Goal: Information Seeking & Learning: Learn about a topic

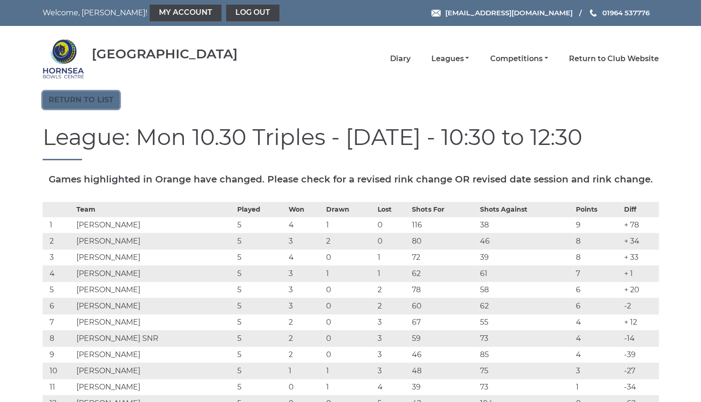
click at [94, 98] on link "Return to list" at bounding box center [81, 100] width 77 height 18
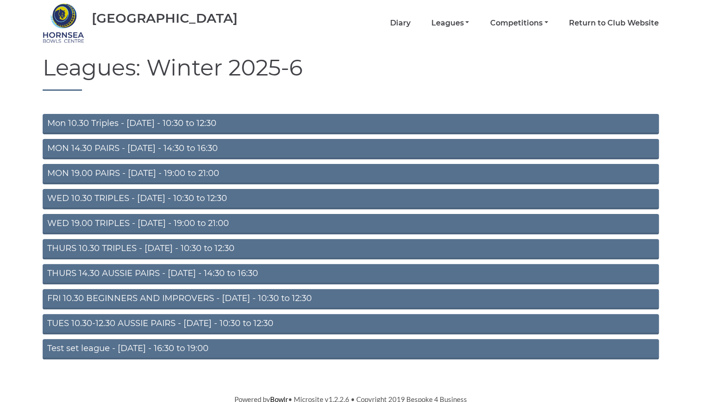
scroll to position [38, 0]
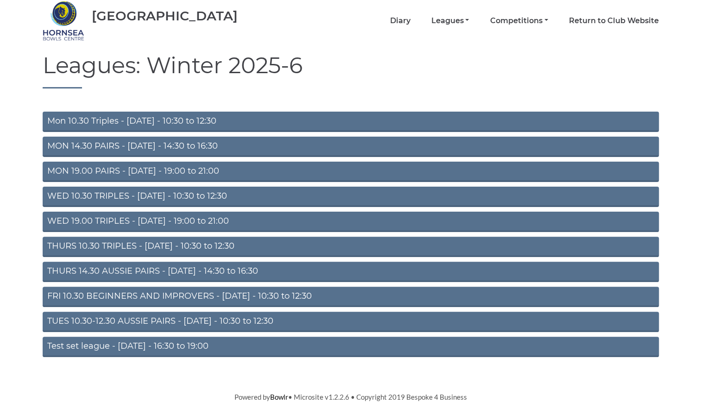
click at [178, 241] on link "THURS 10.30 TRIPLES - Thursday - 10:30 to 12:30" at bounding box center [351, 247] width 617 height 20
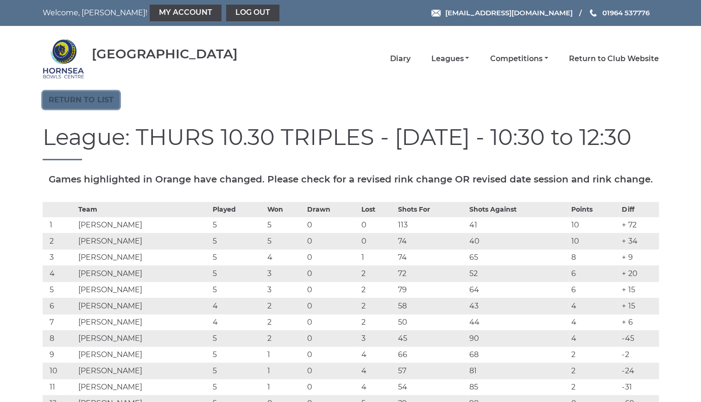
click at [95, 96] on link "Return to list" at bounding box center [81, 100] width 77 height 18
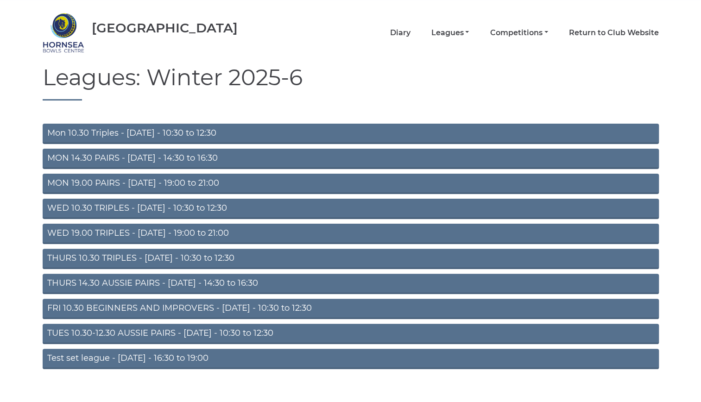
scroll to position [26, 0]
click at [198, 281] on link "THURS 14.30 AUSSIE PAIRS - [DATE] - 14:30 to 16:30" at bounding box center [351, 284] width 617 height 20
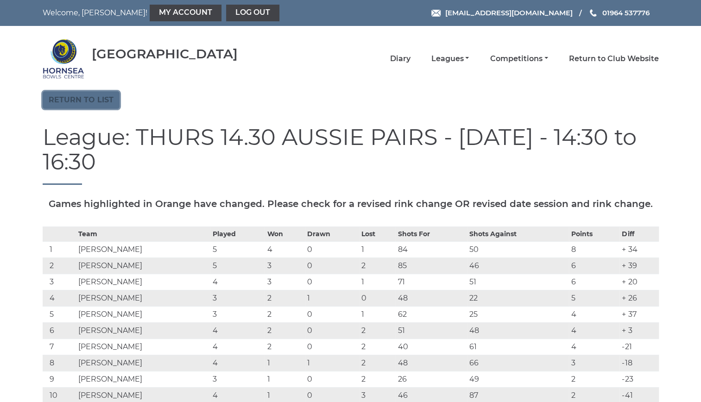
click at [108, 96] on link "Return to list" at bounding box center [81, 100] width 77 height 18
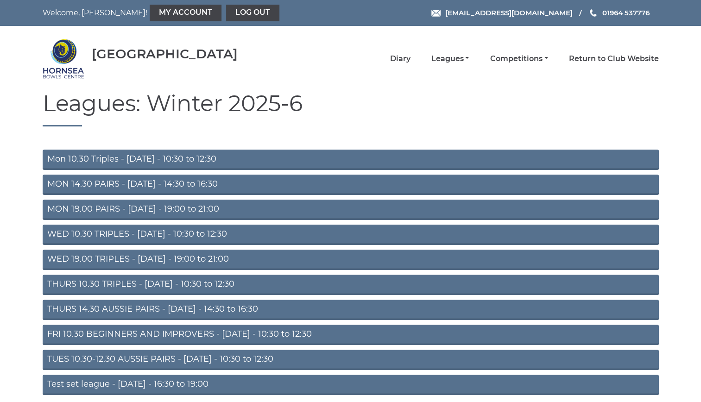
click at [204, 281] on link "THURS 10.30 TRIPLES - Thursday - 10:30 to 12:30" at bounding box center [351, 285] width 617 height 20
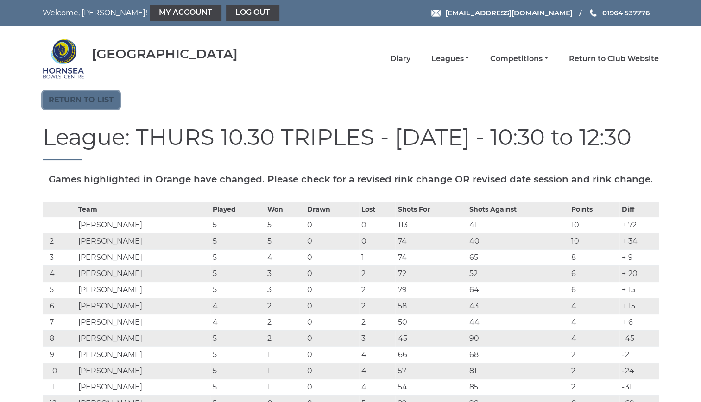
click at [89, 95] on link "Return to list" at bounding box center [81, 100] width 77 height 18
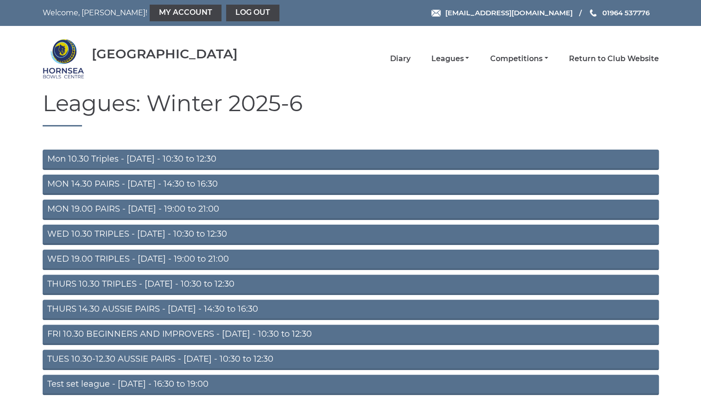
click at [195, 156] on link "Mon 10.30 Triples - [DATE] - 10:30 to 12:30" at bounding box center [351, 160] width 617 height 20
